Goal: Task Accomplishment & Management: Manage account settings

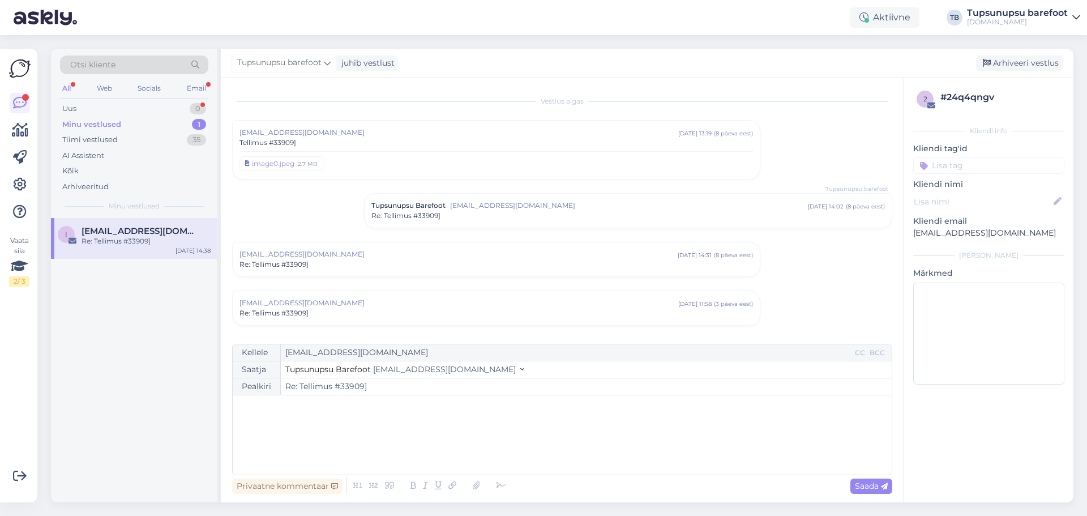
scroll to position [496, 0]
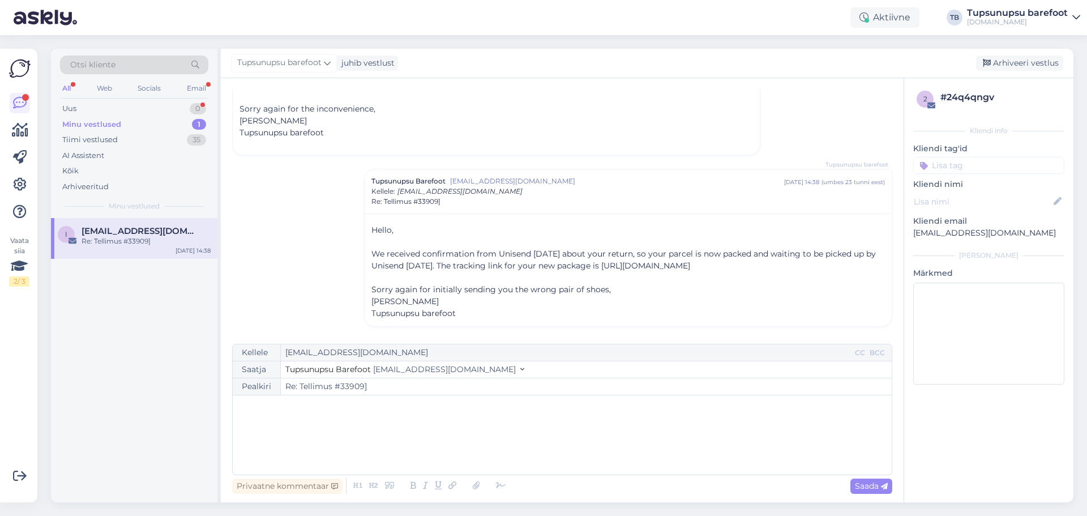
click at [87, 126] on div "Minu vestlused" at bounding box center [91, 124] width 59 height 11
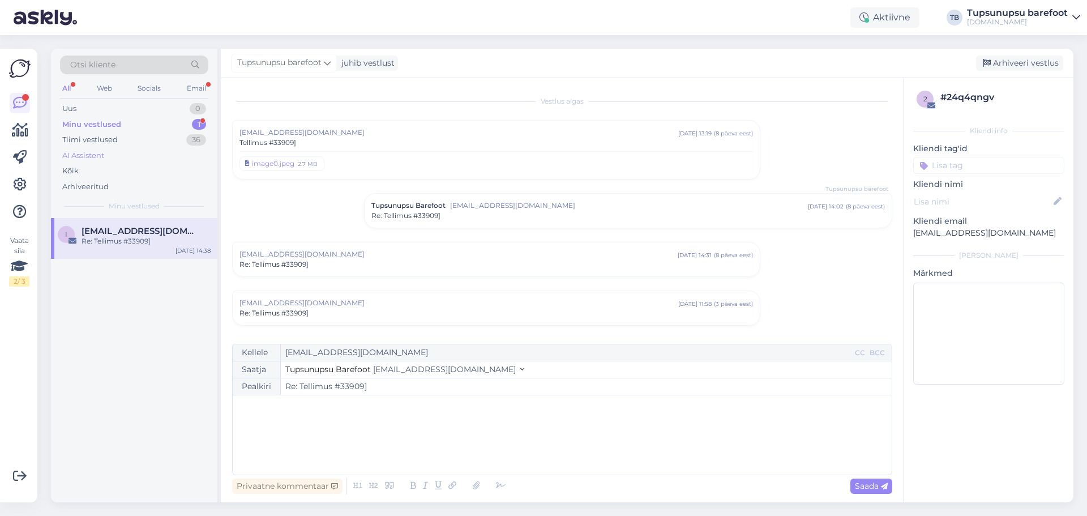
scroll to position [496, 0]
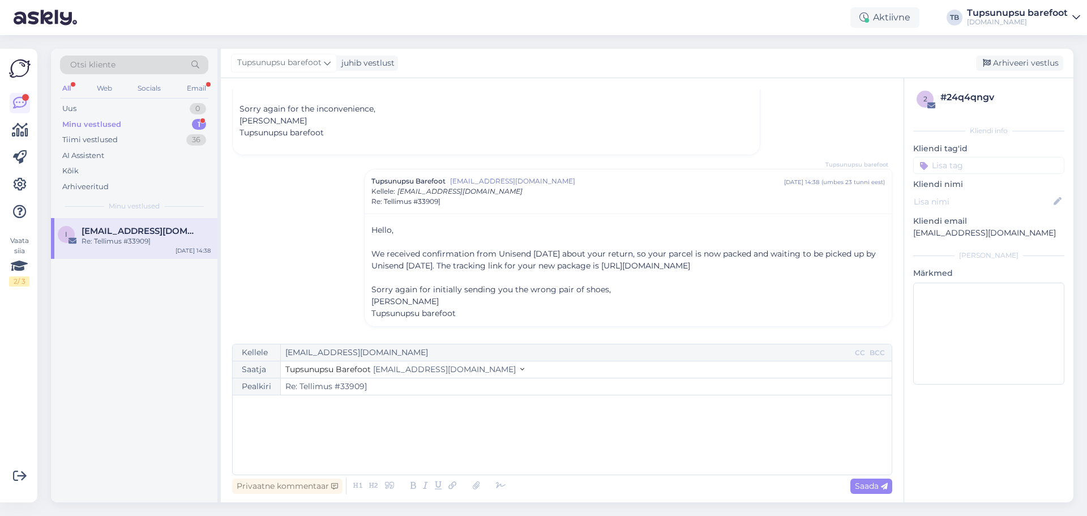
click at [135, 122] on div "Minu vestlused 1" at bounding box center [134, 125] width 148 height 16
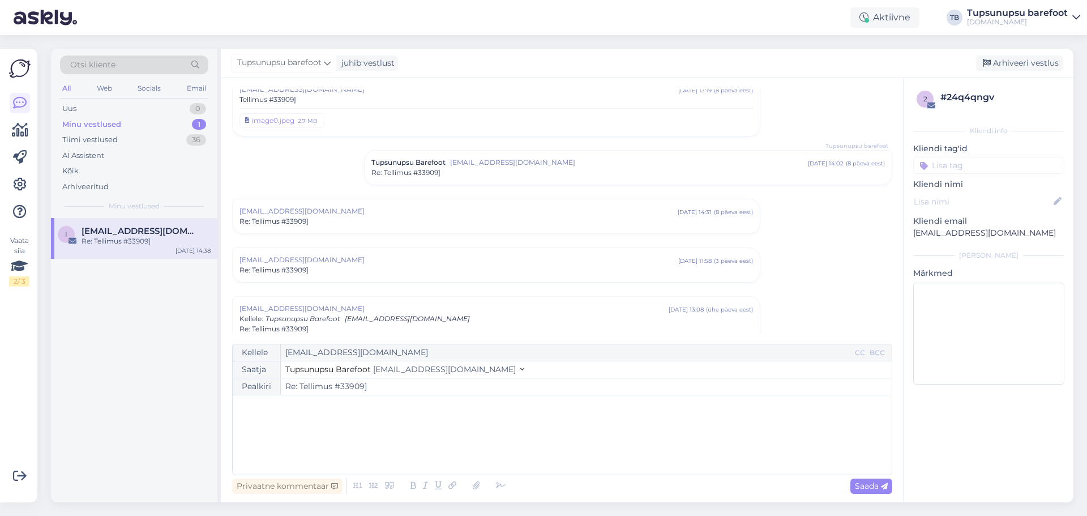
scroll to position [439, 0]
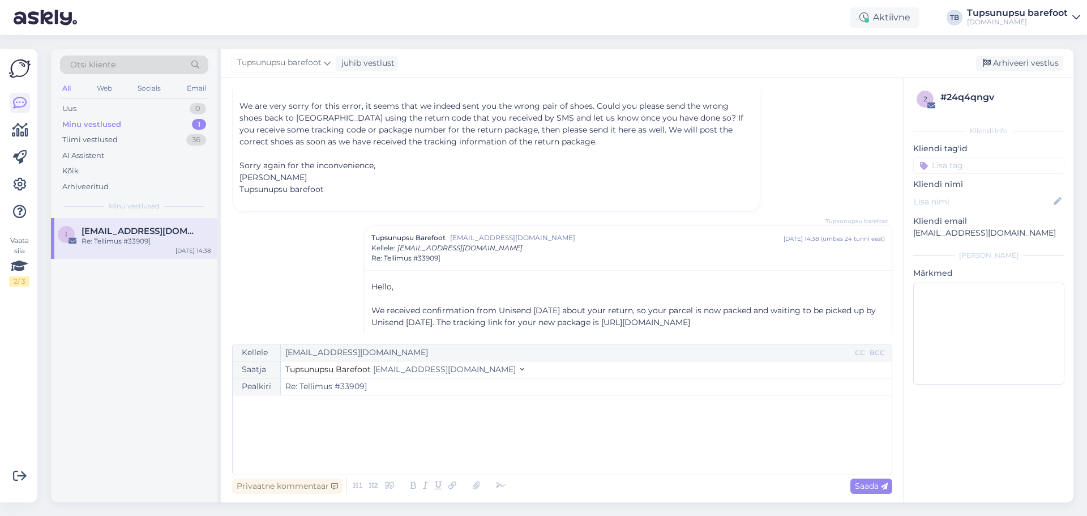
click at [959, 10] on div "Aktiivne TB Tupsunupsu barefoot [DOMAIN_NAME]" at bounding box center [543, 17] width 1087 height 35
click at [995, 14] on div "Tupsunupsu barefoot" at bounding box center [1017, 12] width 101 height 9
click at [1008, 100] on div "Logi välja" at bounding box center [979, 97] width 202 height 20
